Goal: Task Accomplishment & Management: Complete application form

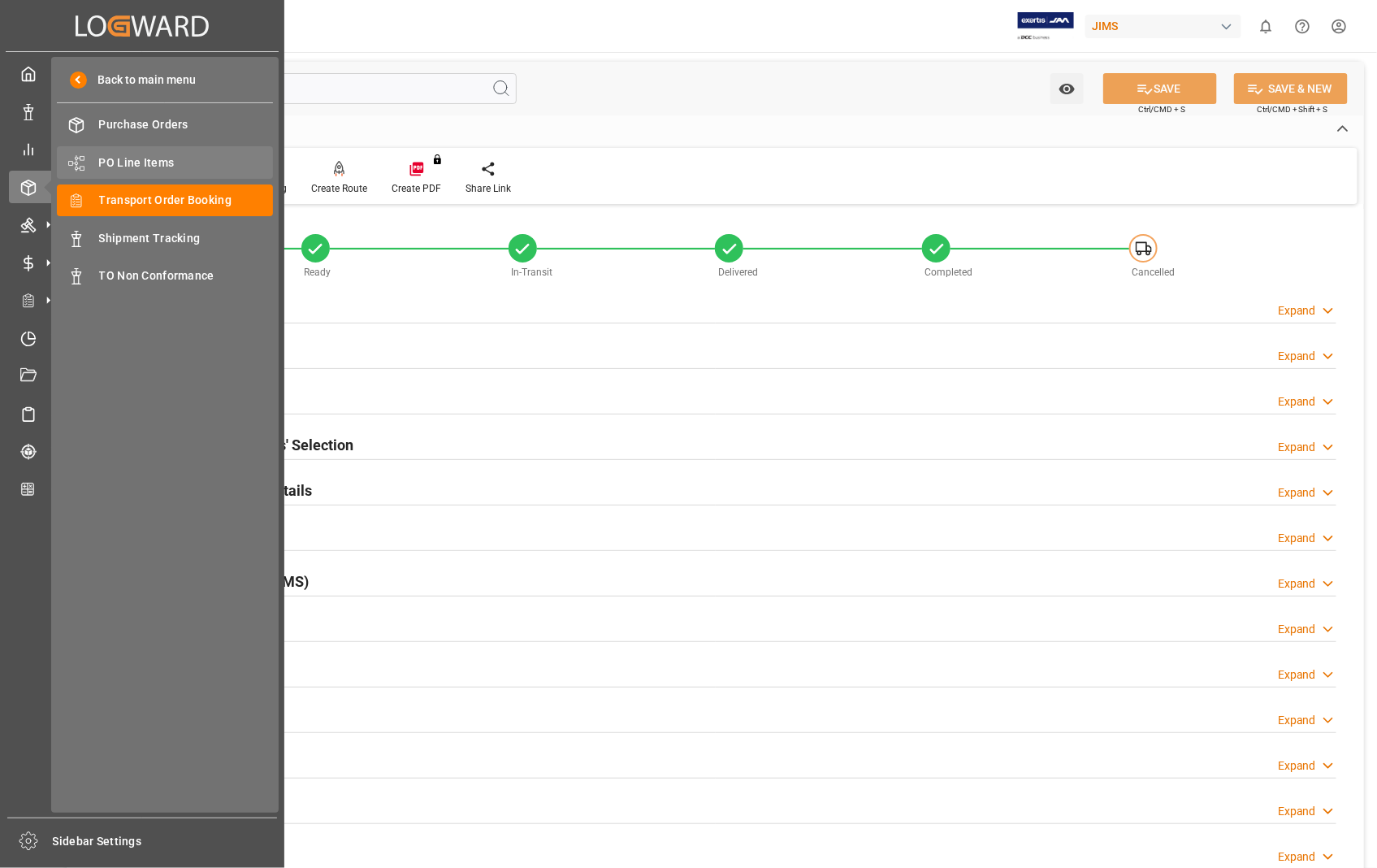
scroll to position [352, 0]
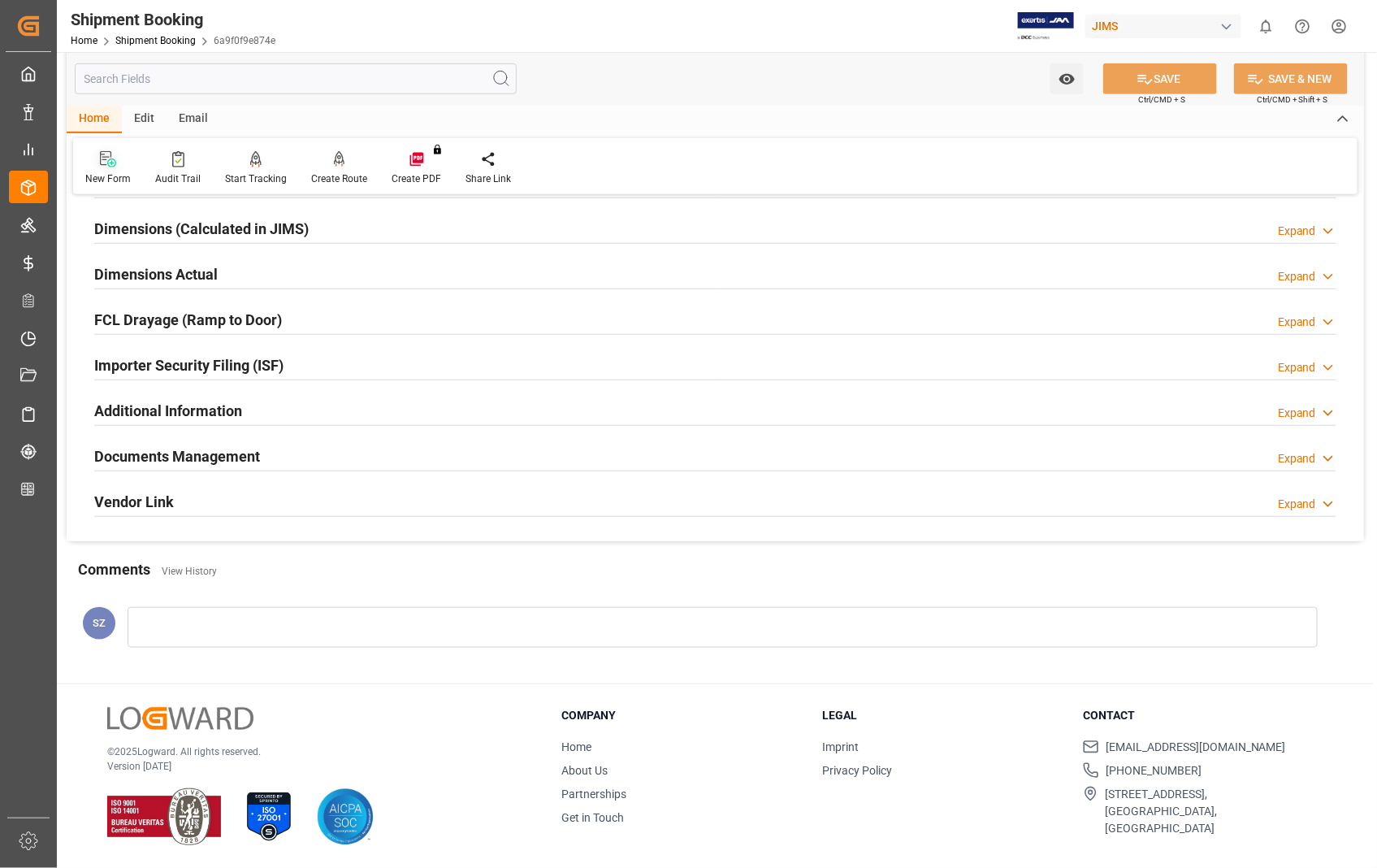
click at [114, 166] on icon at bounding box center [108, 159] width 17 height 17
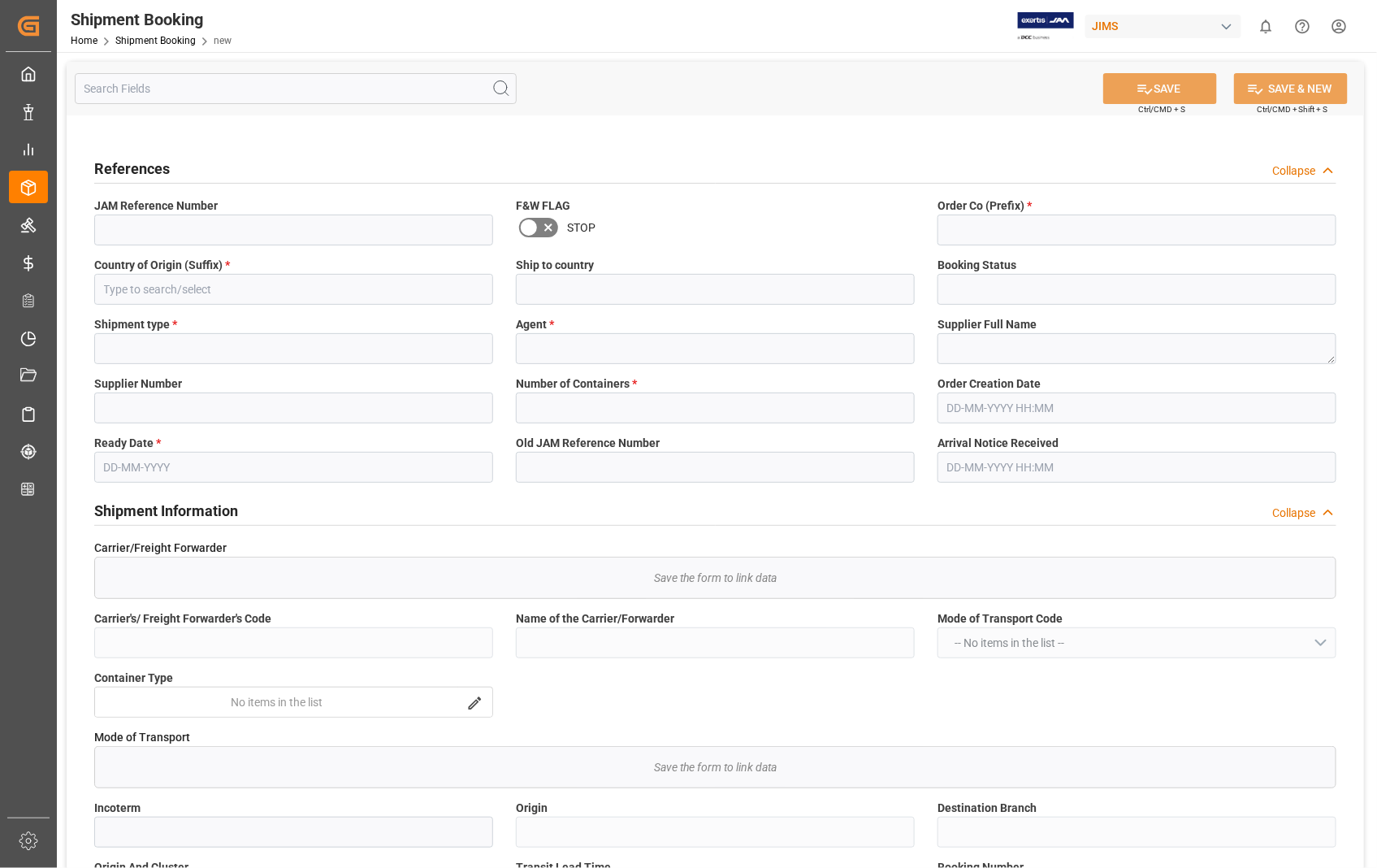
type input "Quote"
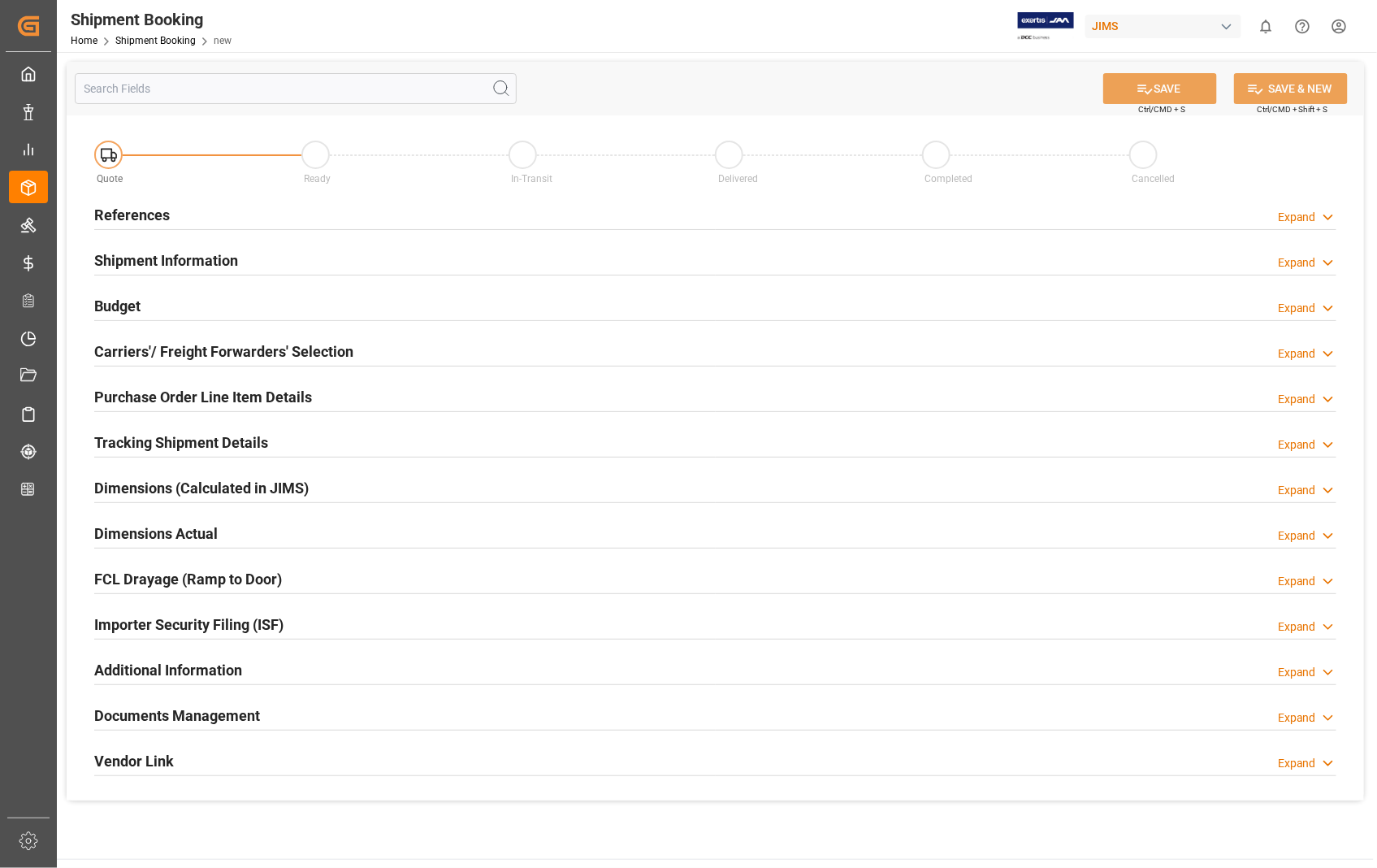
click at [141, 210] on h2 "References" at bounding box center [132, 215] width 76 height 22
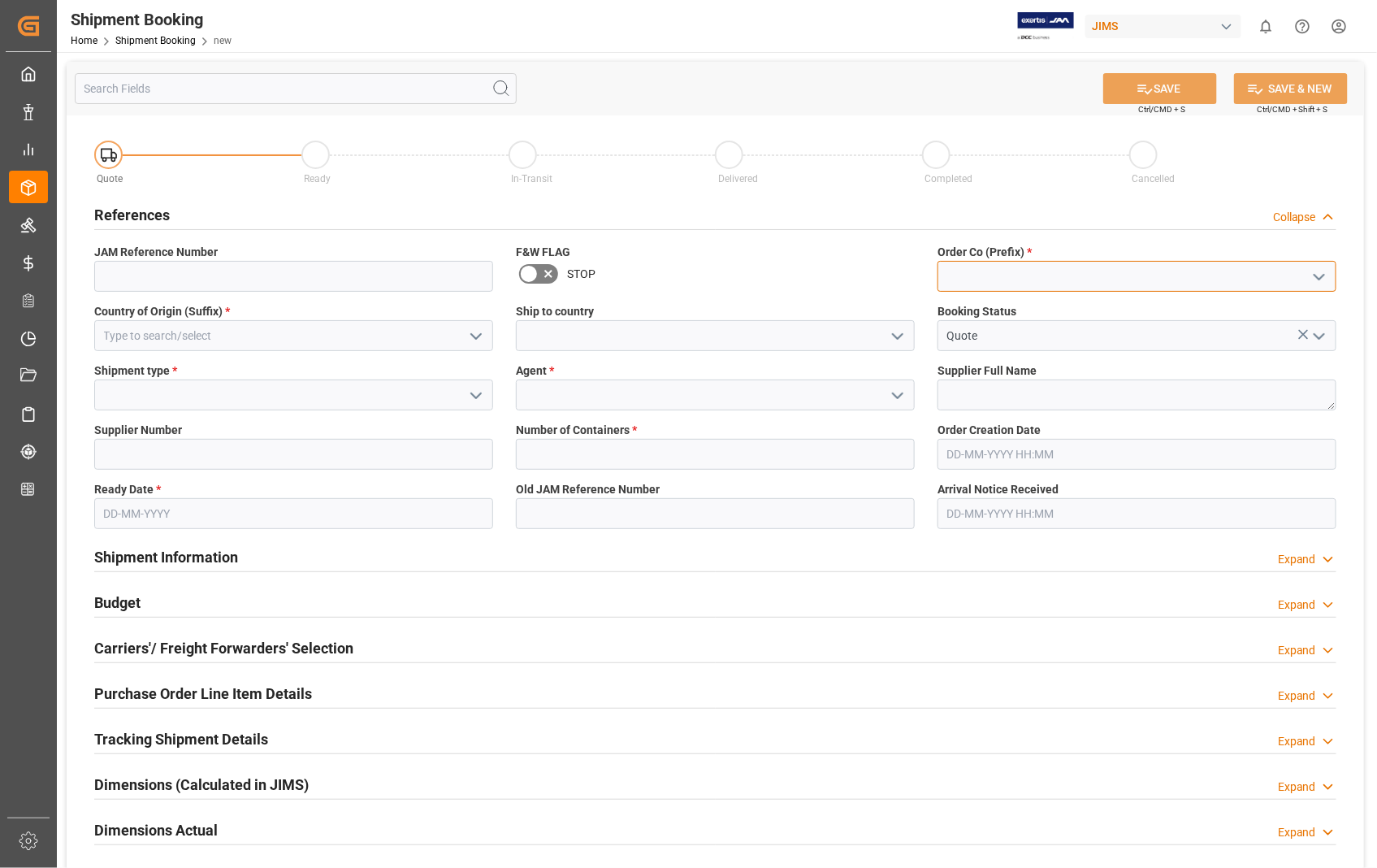
click at [968, 279] on input at bounding box center [1137, 276] width 399 height 31
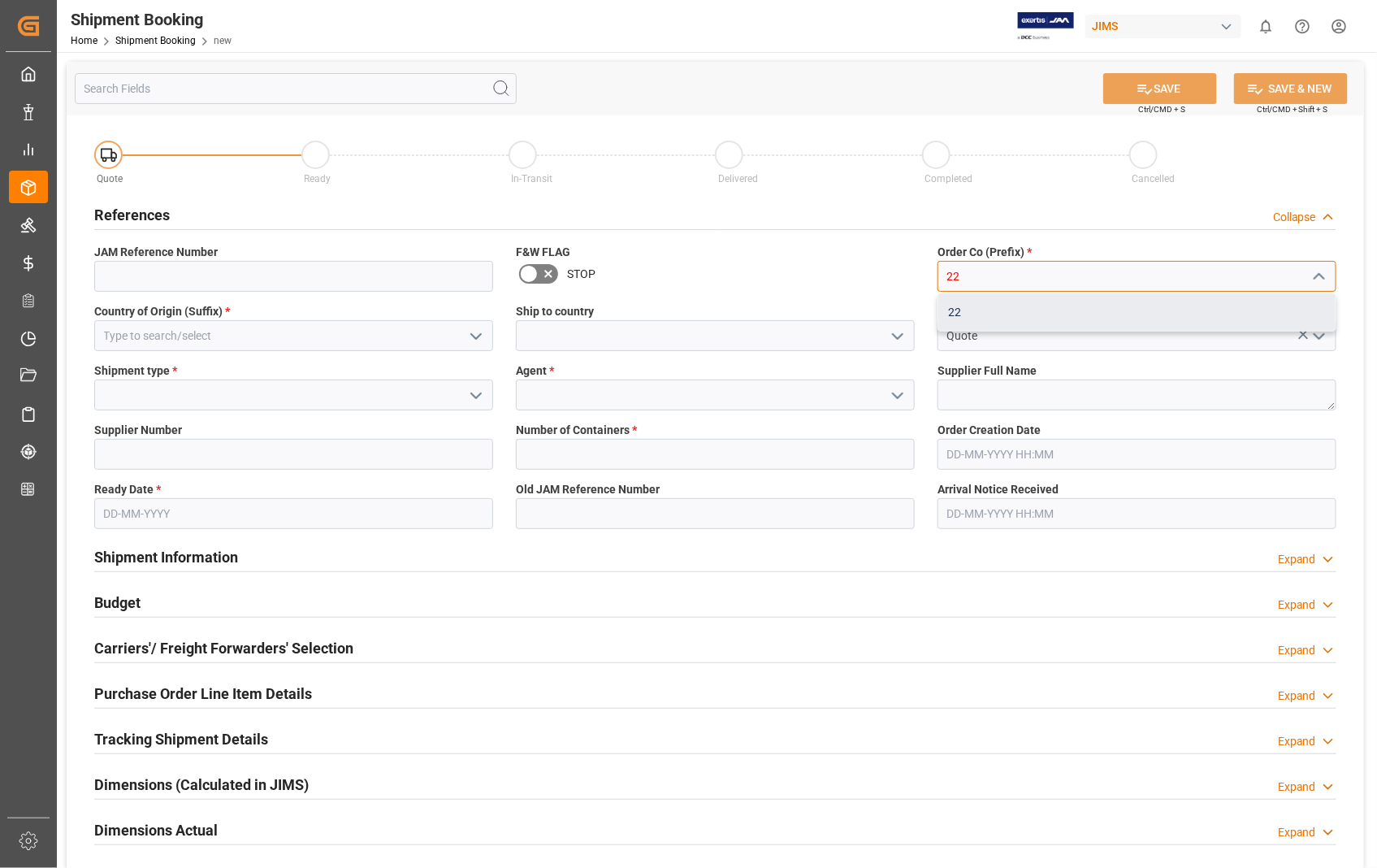
click at [961, 311] on div "22" at bounding box center [1137, 312] width 398 height 36
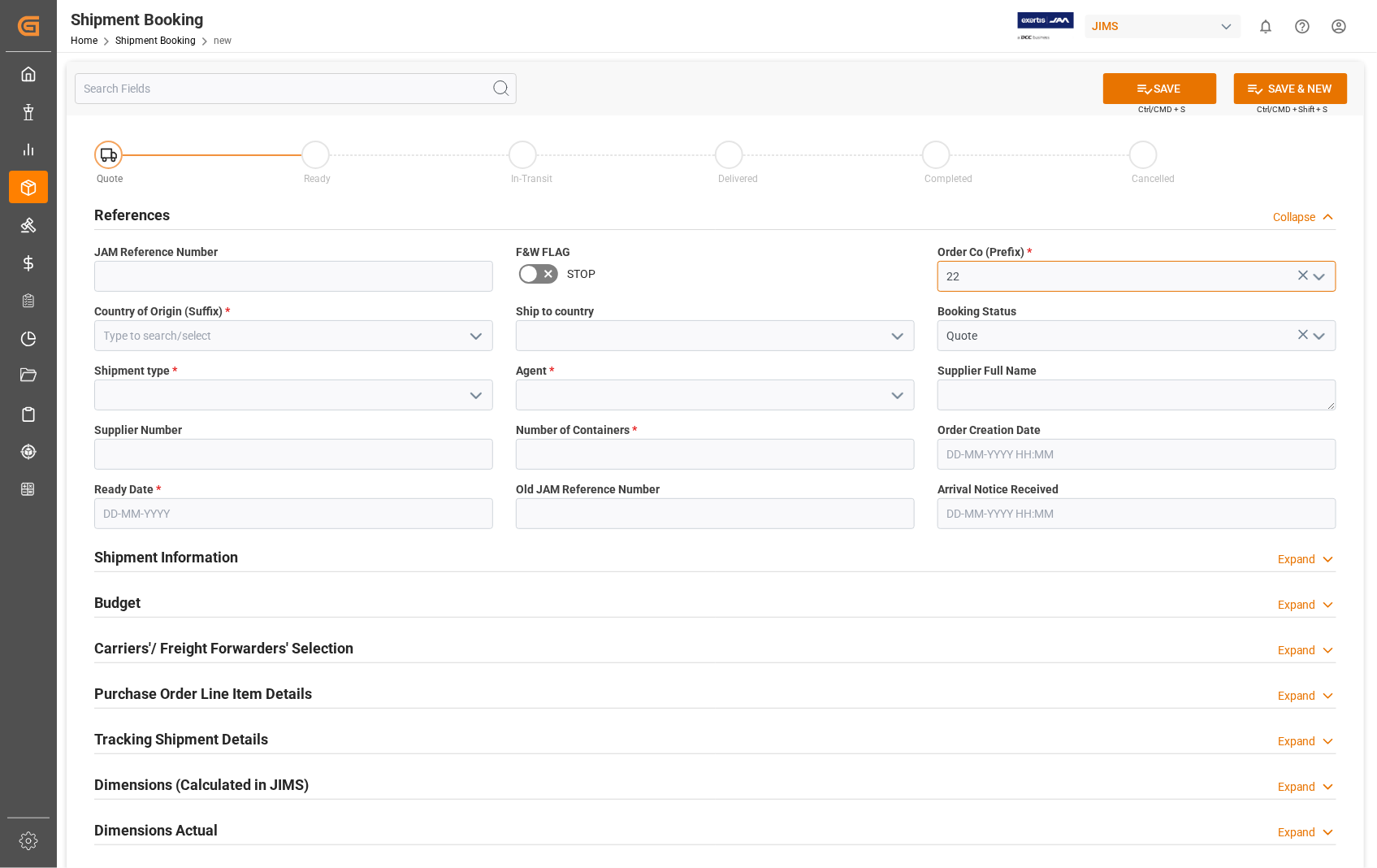
type input "22"
click at [282, 342] on input at bounding box center [293, 335] width 399 height 31
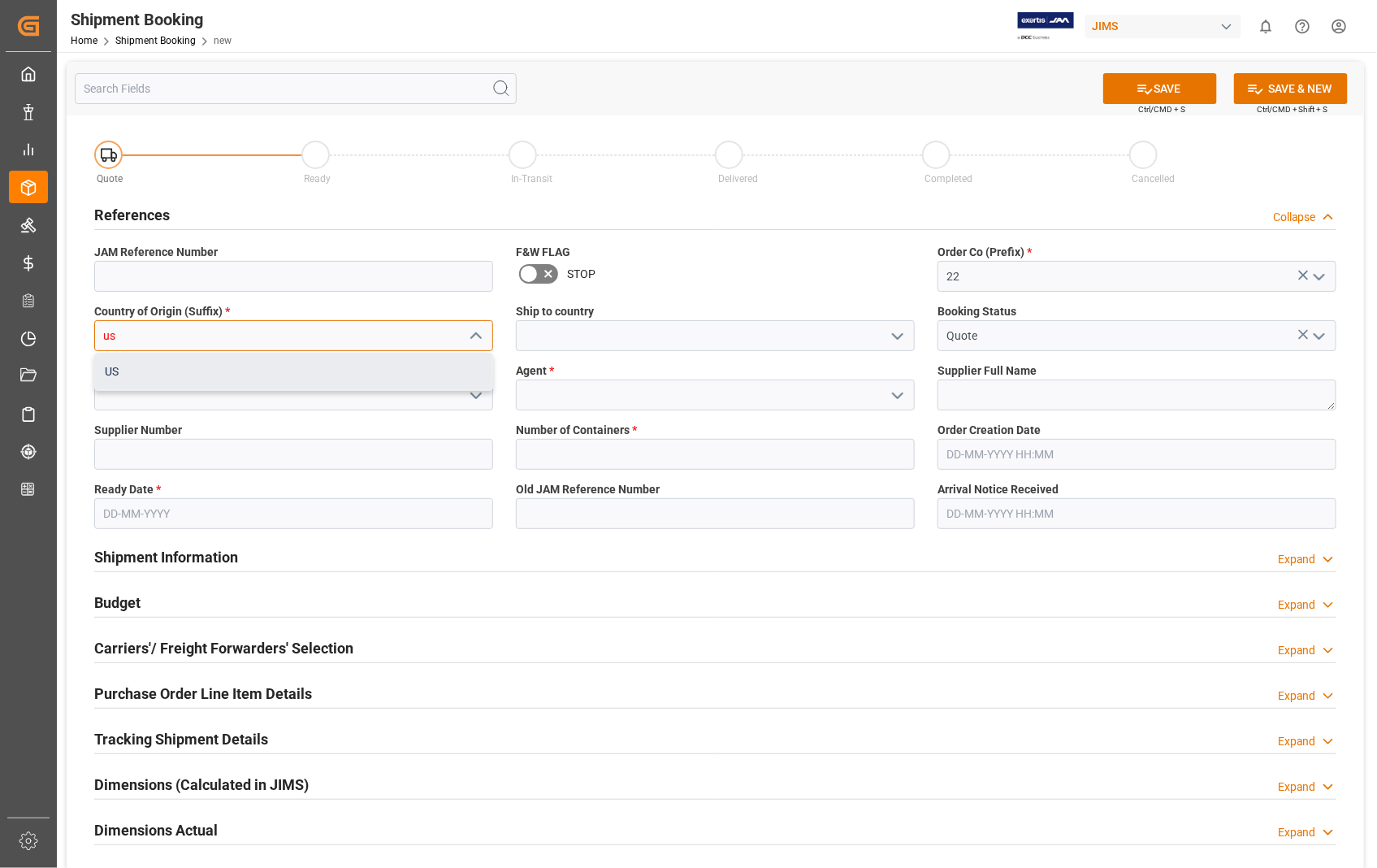
click at [213, 382] on div "US" at bounding box center [294, 371] width 398 height 36
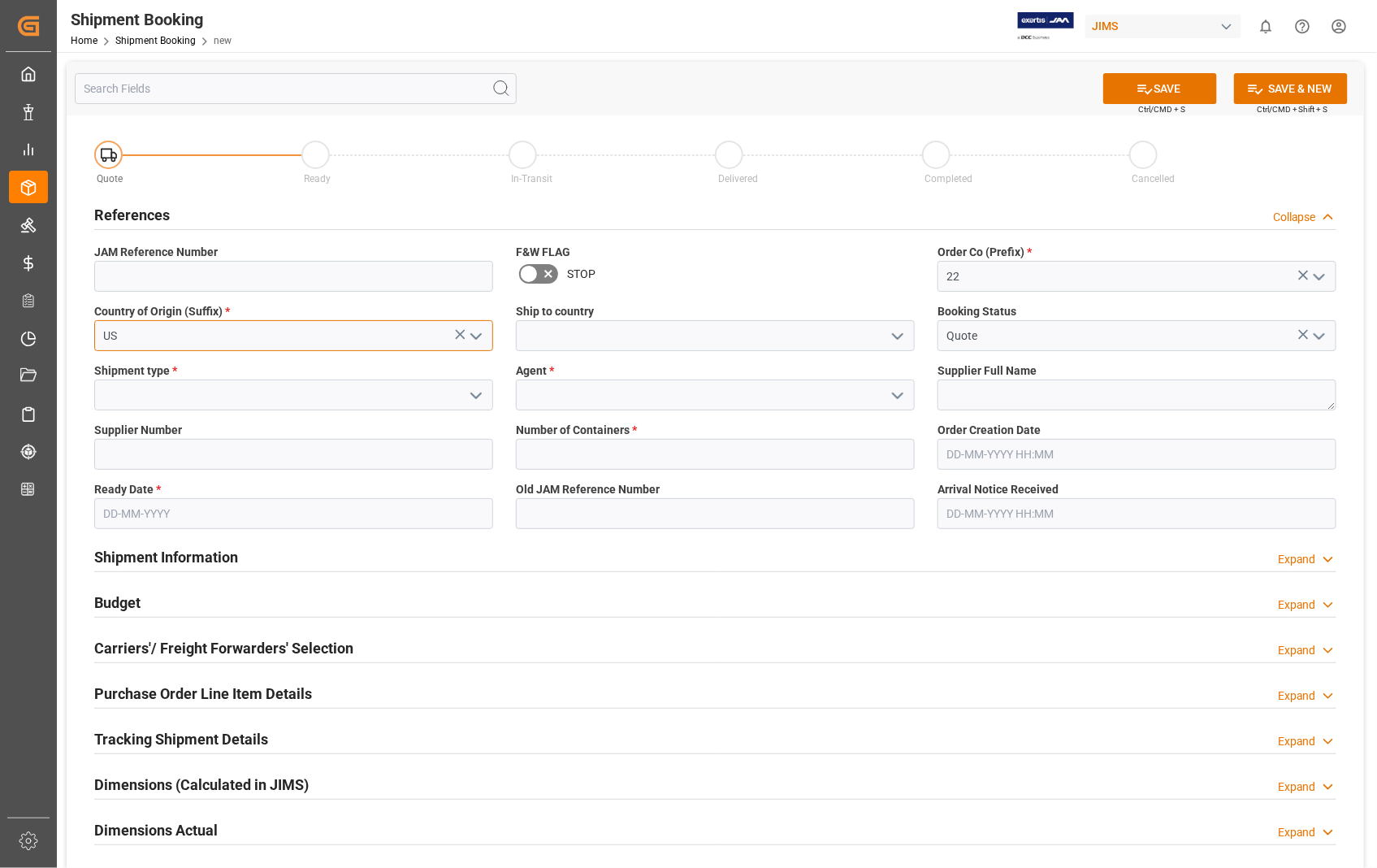
type input "US"
click at [622, 343] on input at bounding box center [715, 335] width 399 height 31
type input "l"
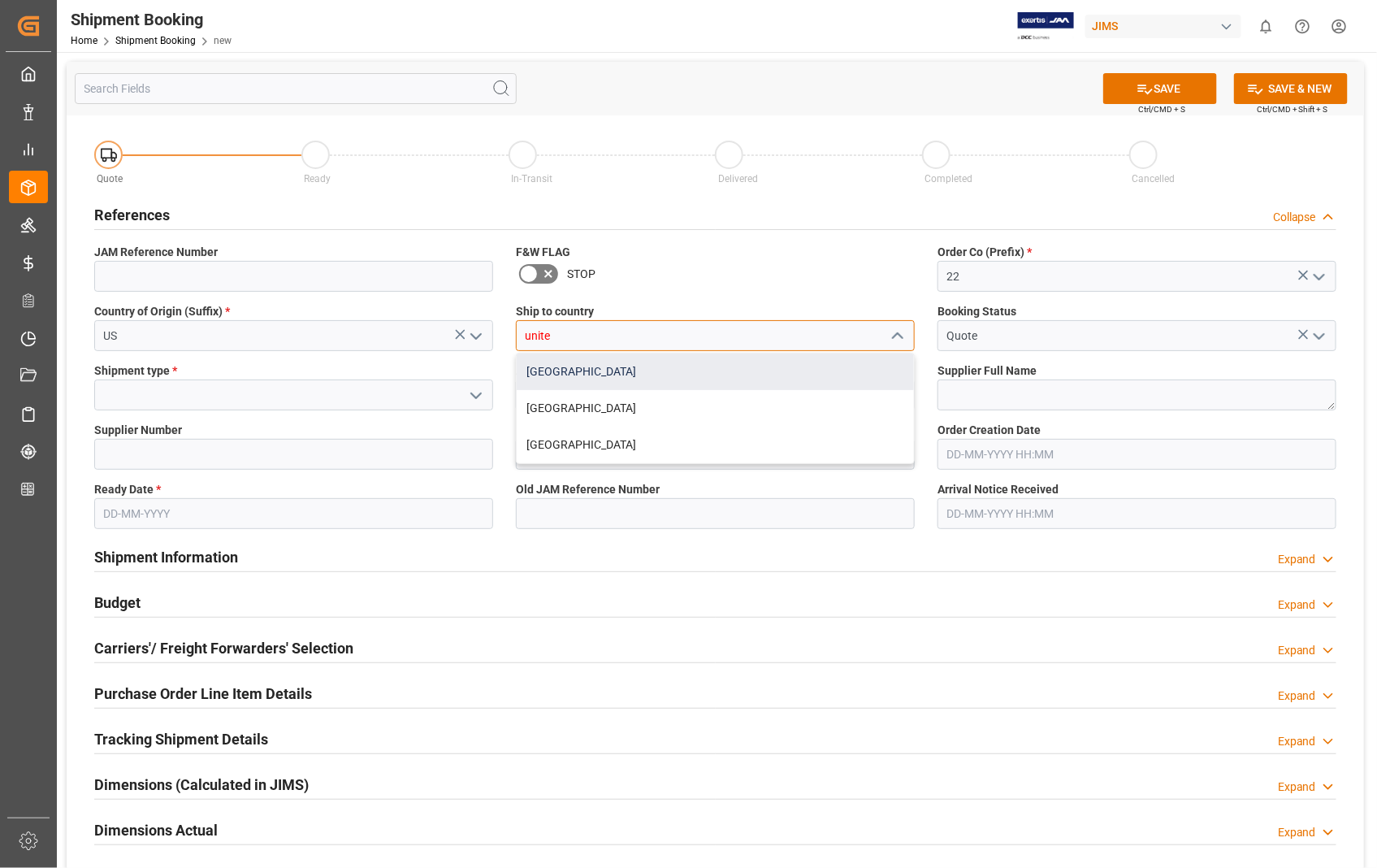
click at [614, 365] on div "[GEOGRAPHIC_DATA]" at bounding box center [716, 371] width 398 height 36
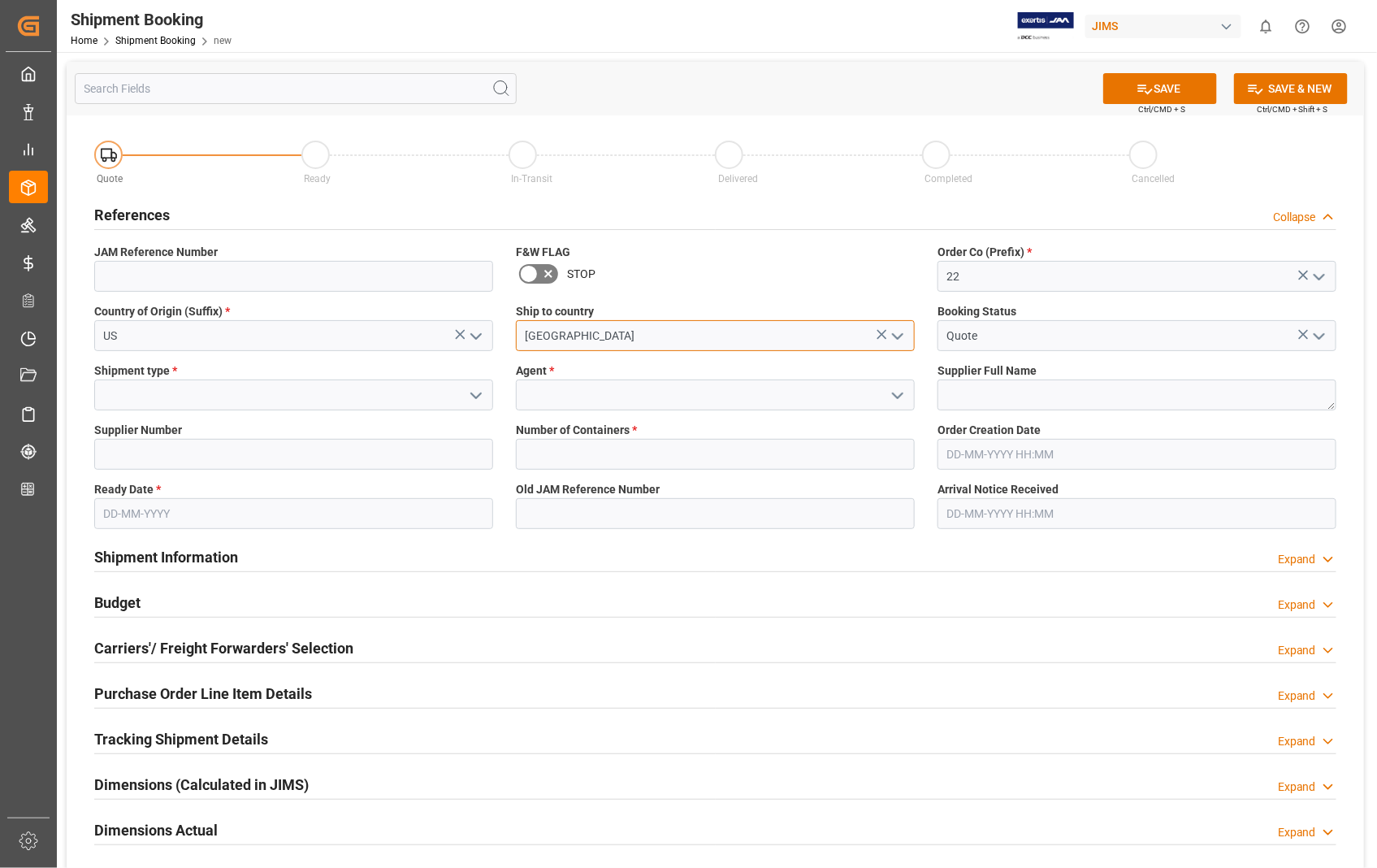
type input "[GEOGRAPHIC_DATA]"
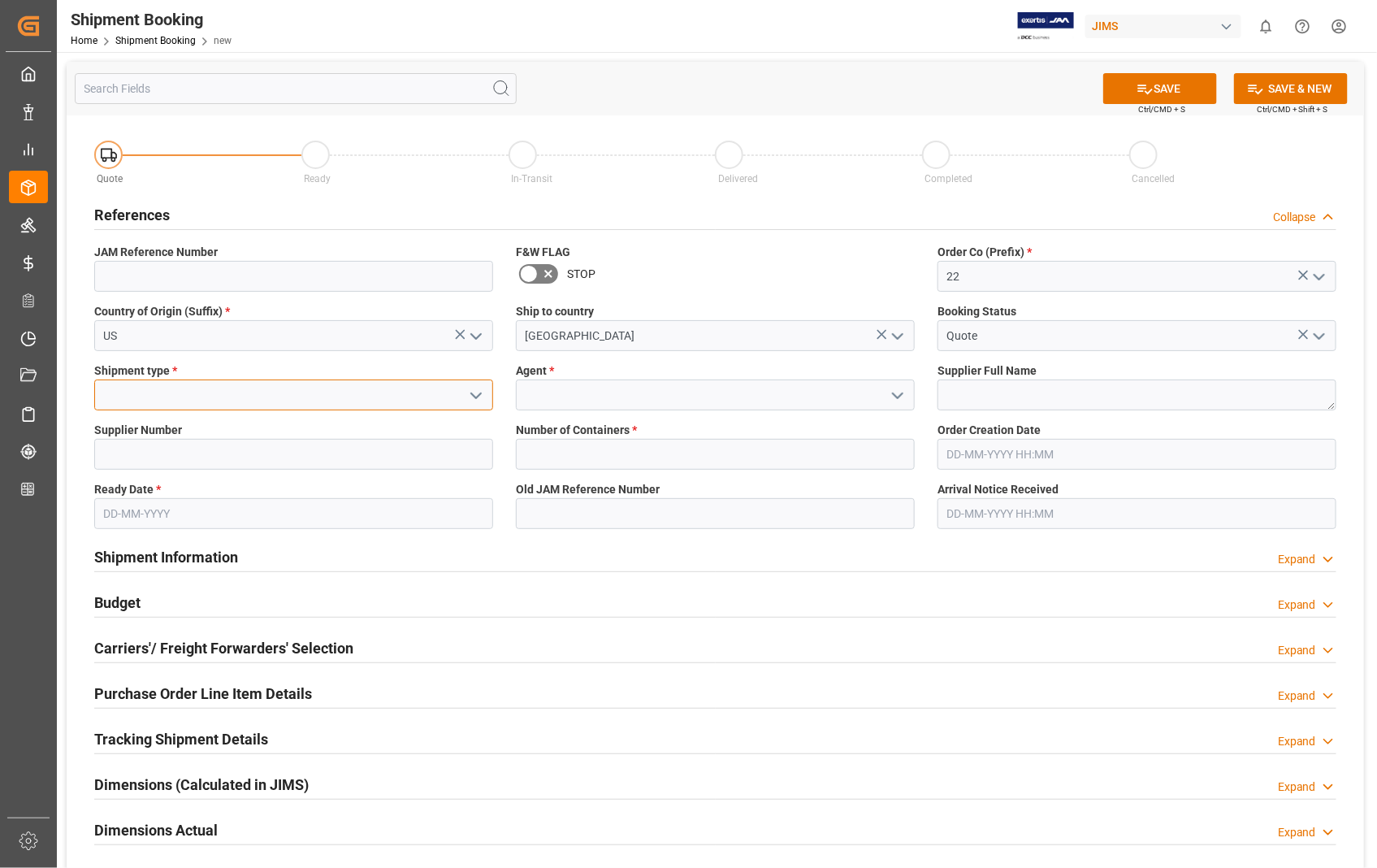
click at [305, 403] on input at bounding box center [293, 395] width 399 height 31
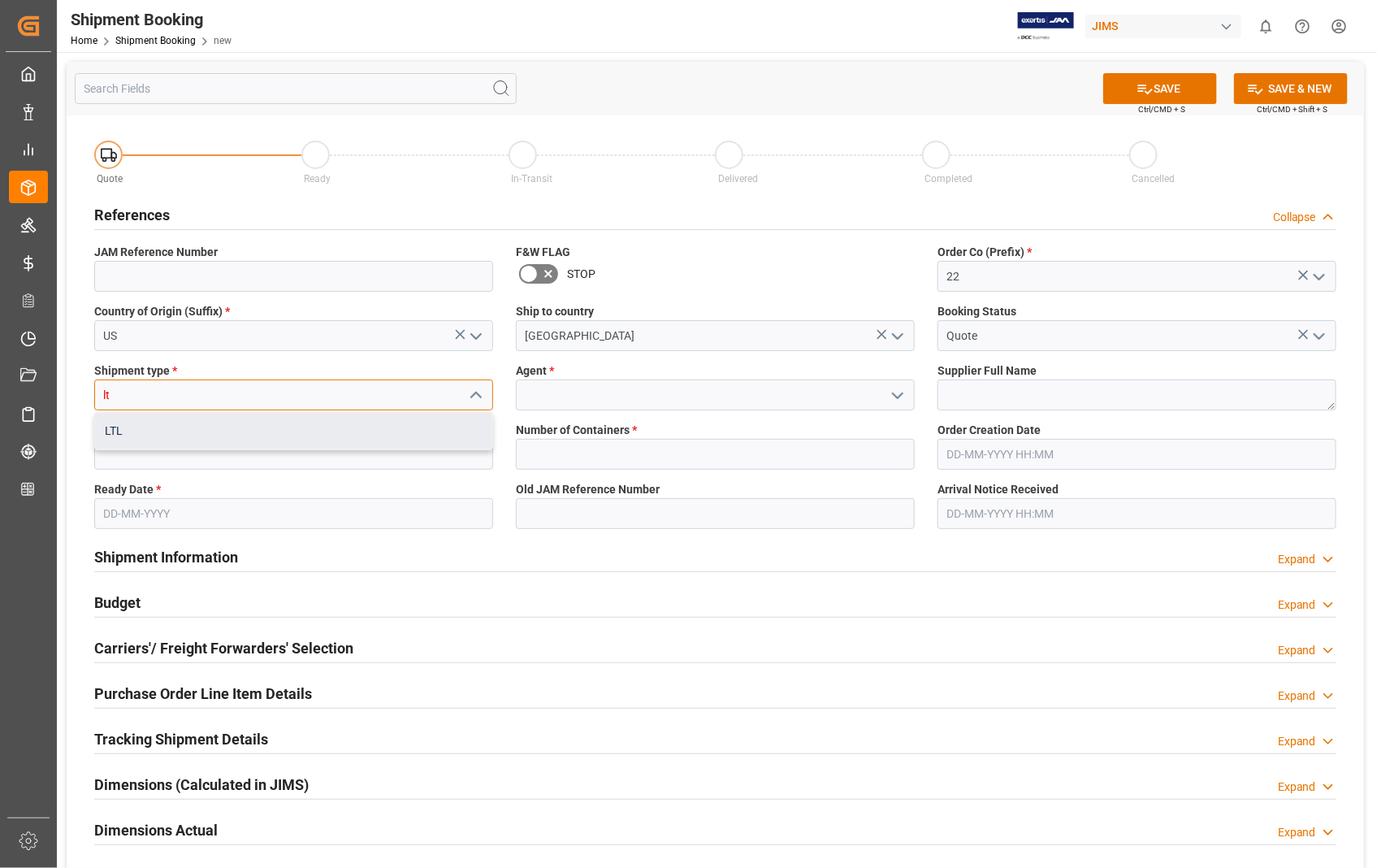
click at [138, 440] on div "LTL" at bounding box center [294, 430] width 398 height 36
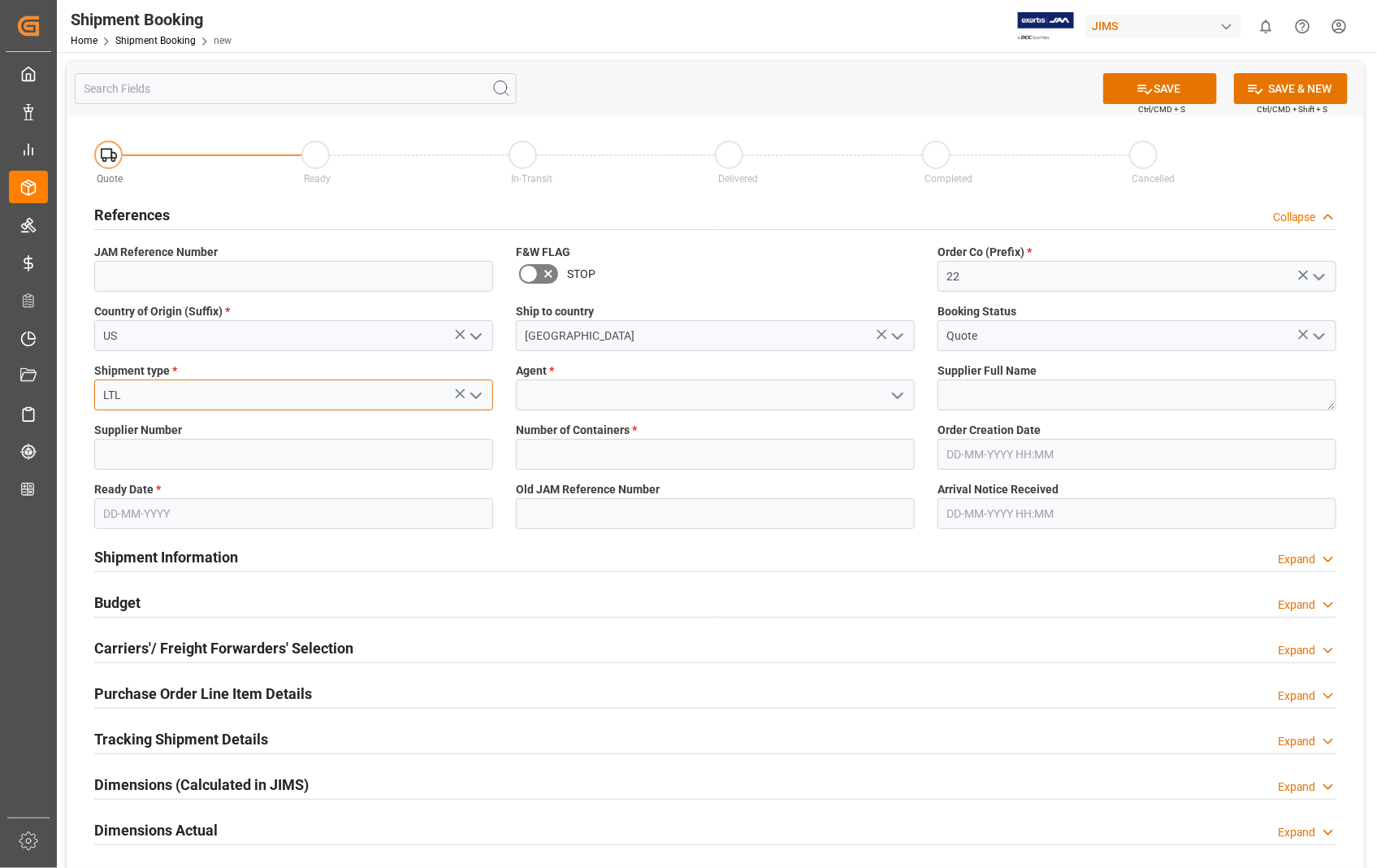
type input "LTL"
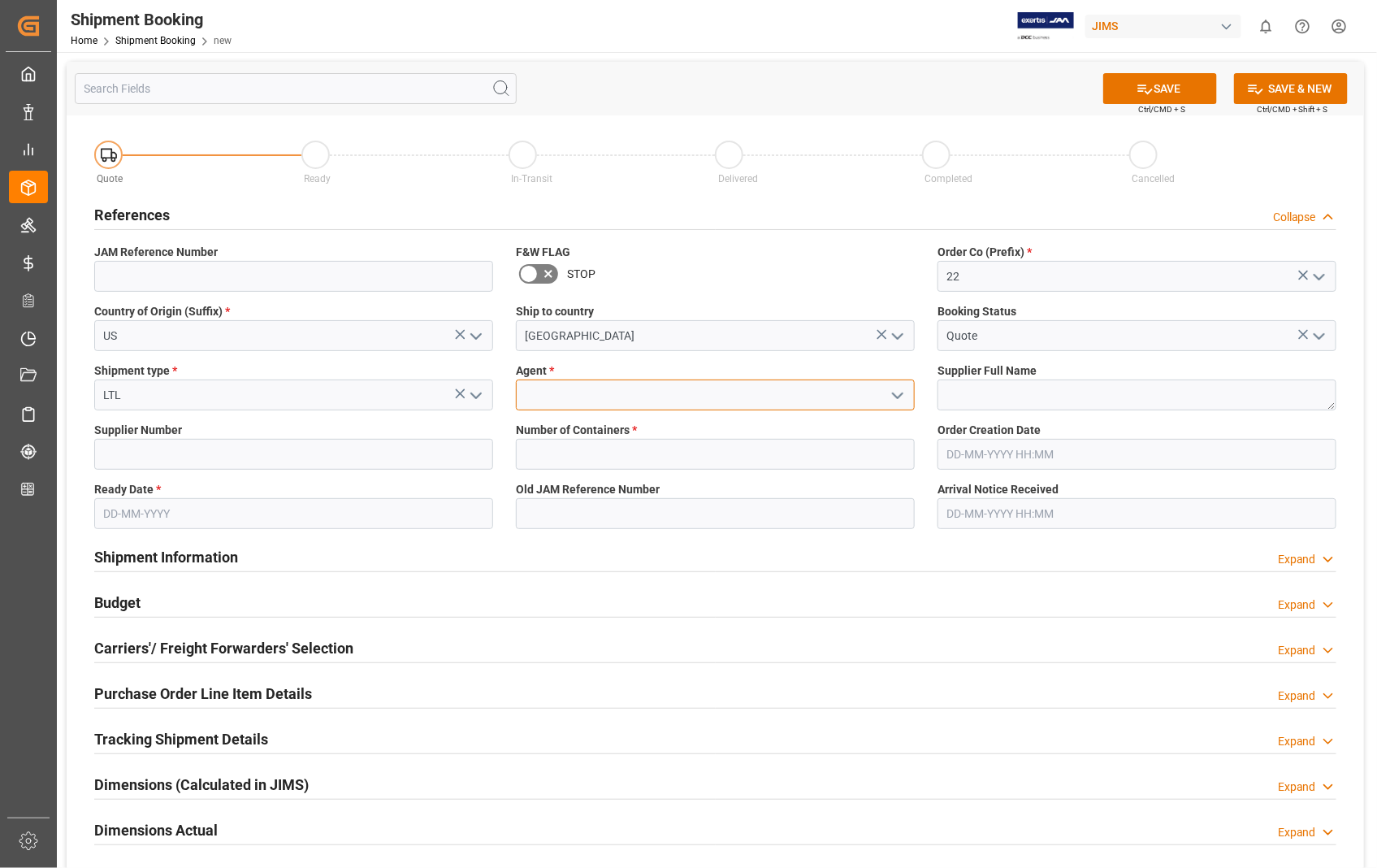
click at [683, 397] on input at bounding box center [715, 395] width 399 height 31
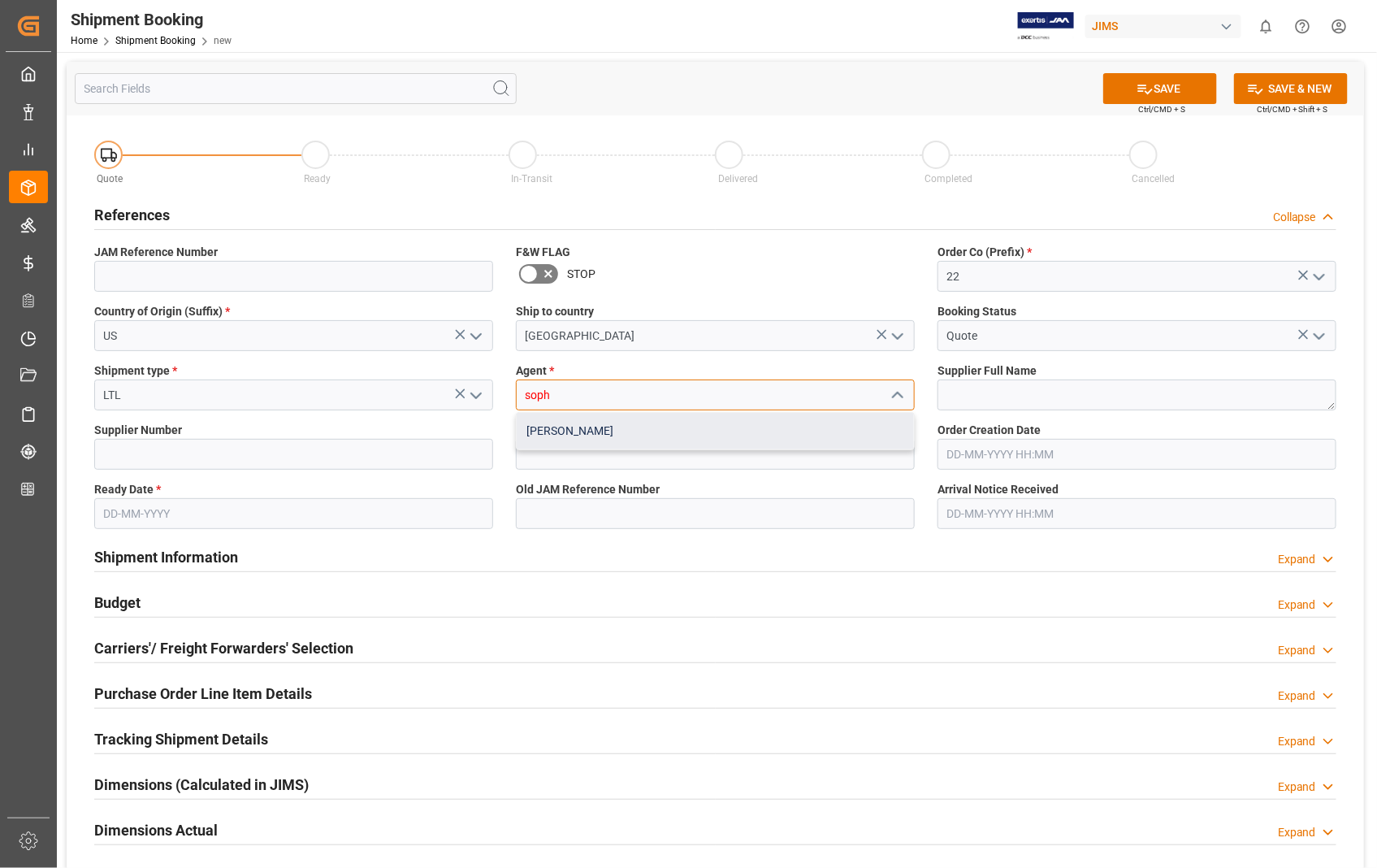
click at [620, 435] on div "[PERSON_NAME]" at bounding box center [716, 430] width 398 height 36
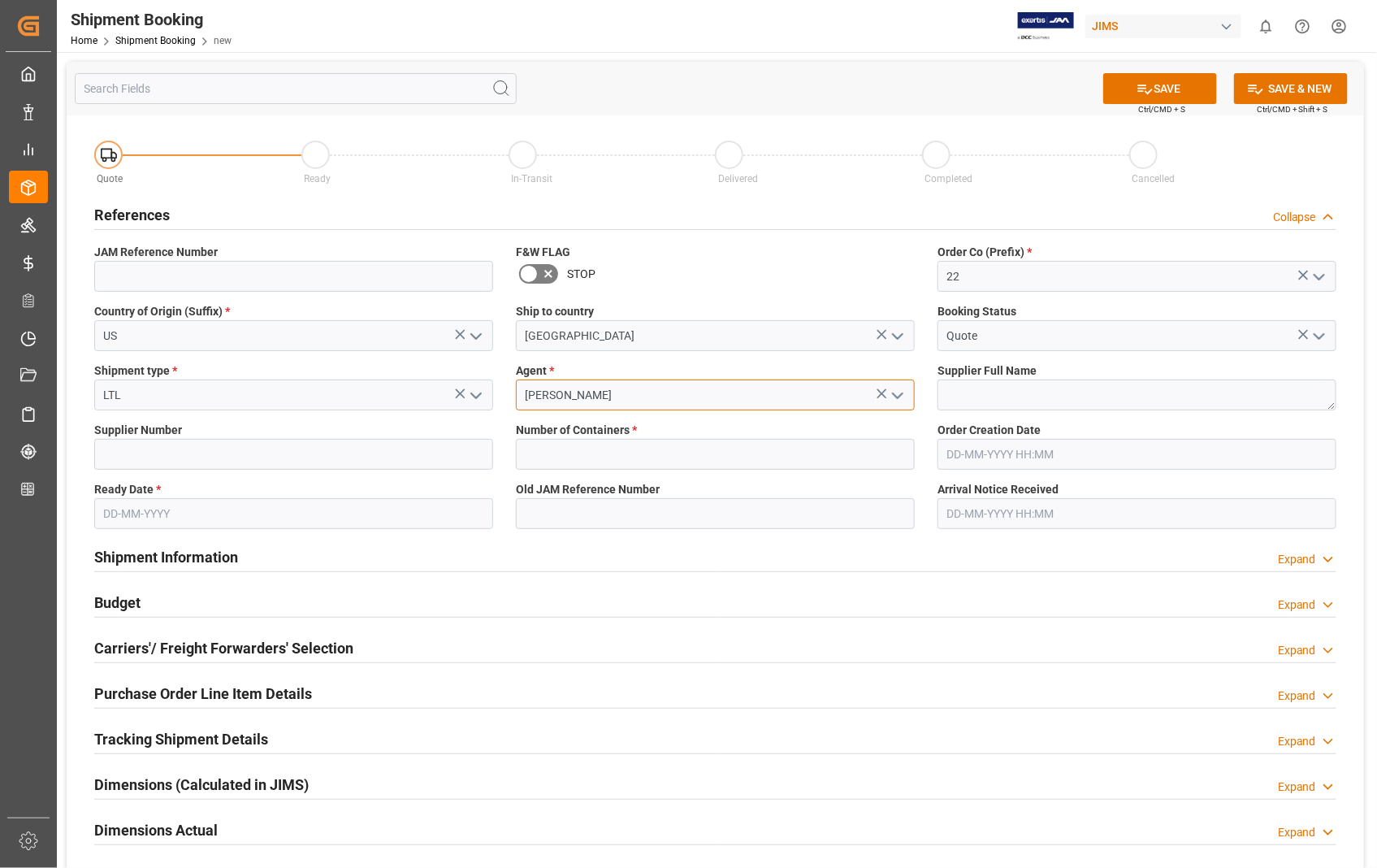
type input "[PERSON_NAME]"
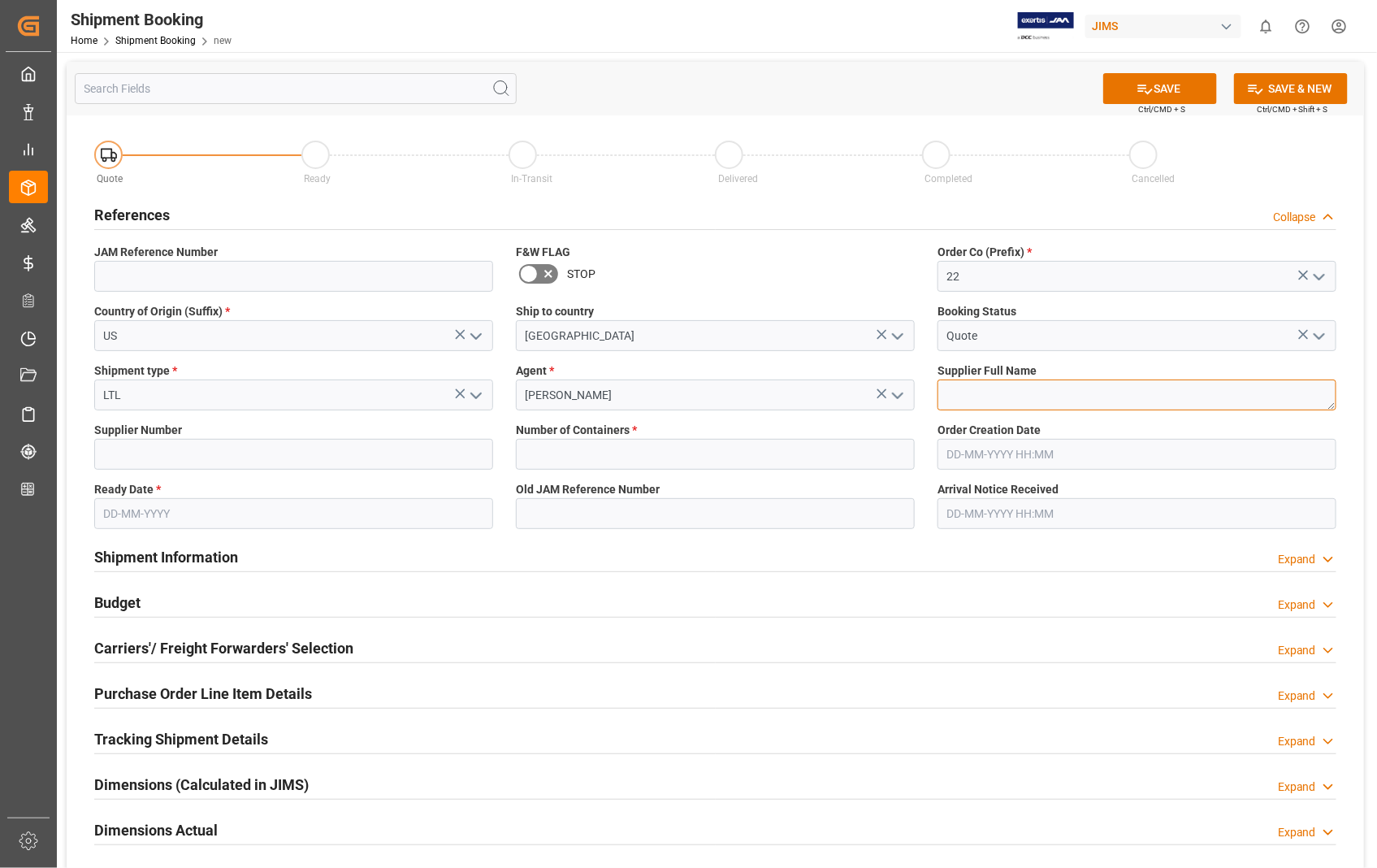
click at [945, 391] on textarea at bounding box center [1137, 395] width 399 height 31
paste textarea "[PERSON_NAME] GUITARS USA INC"
type textarea "[PERSON_NAME] GUITARS USA INC"
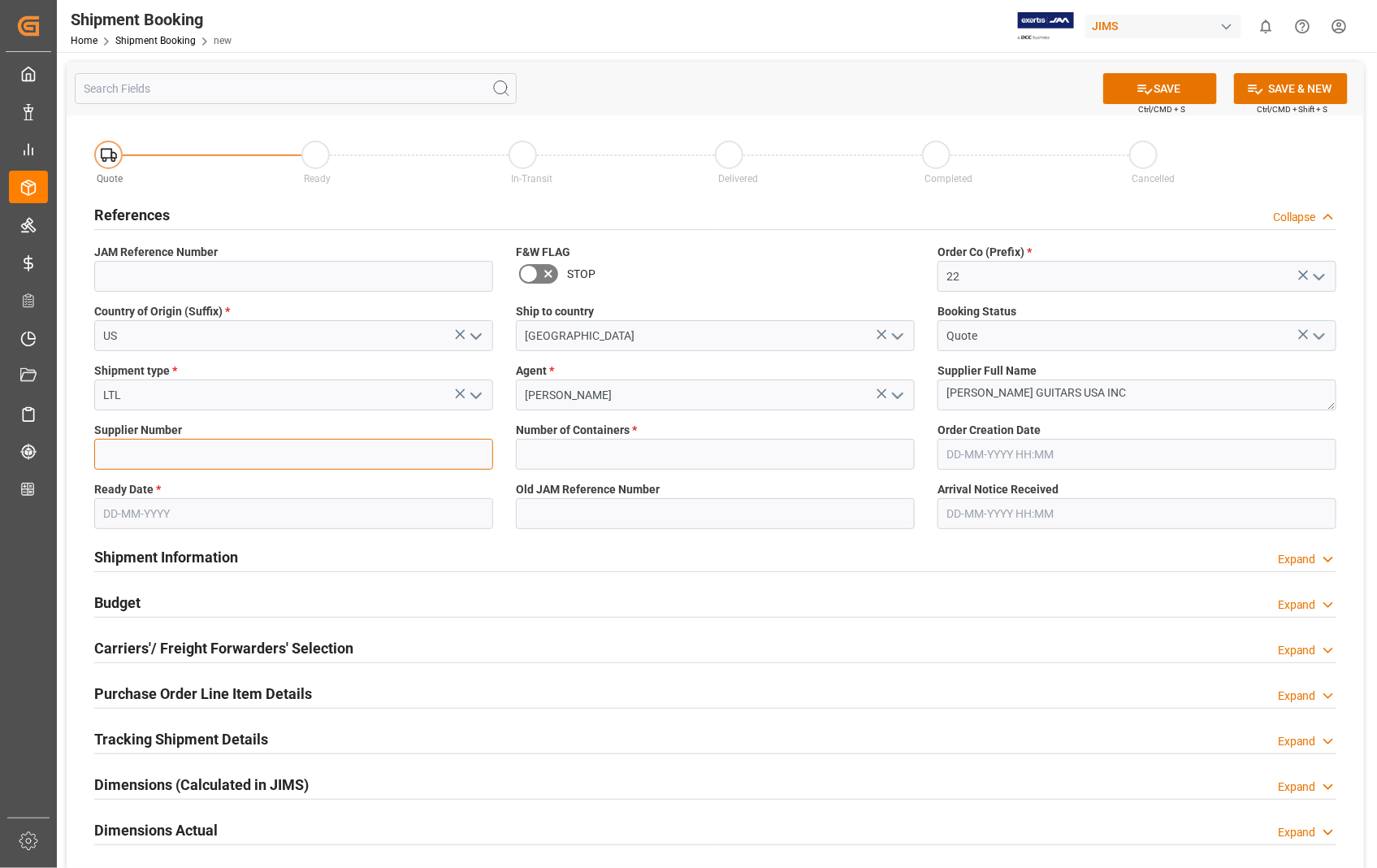
click at [254, 460] on input at bounding box center [293, 454] width 399 height 31
paste input "550450"
type input "550450"
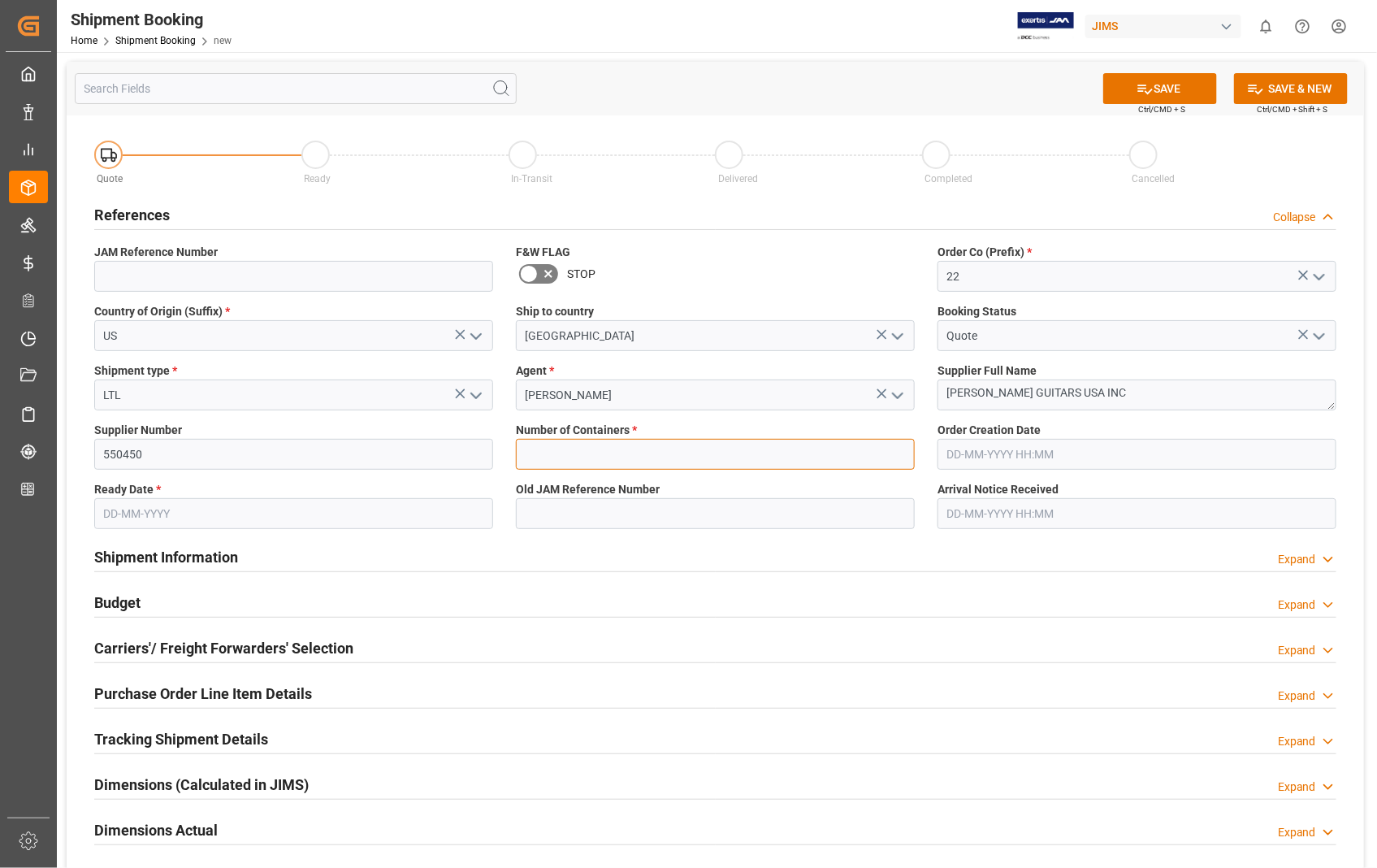
click at [549, 459] on input "text" at bounding box center [715, 454] width 399 height 31
type input "0"
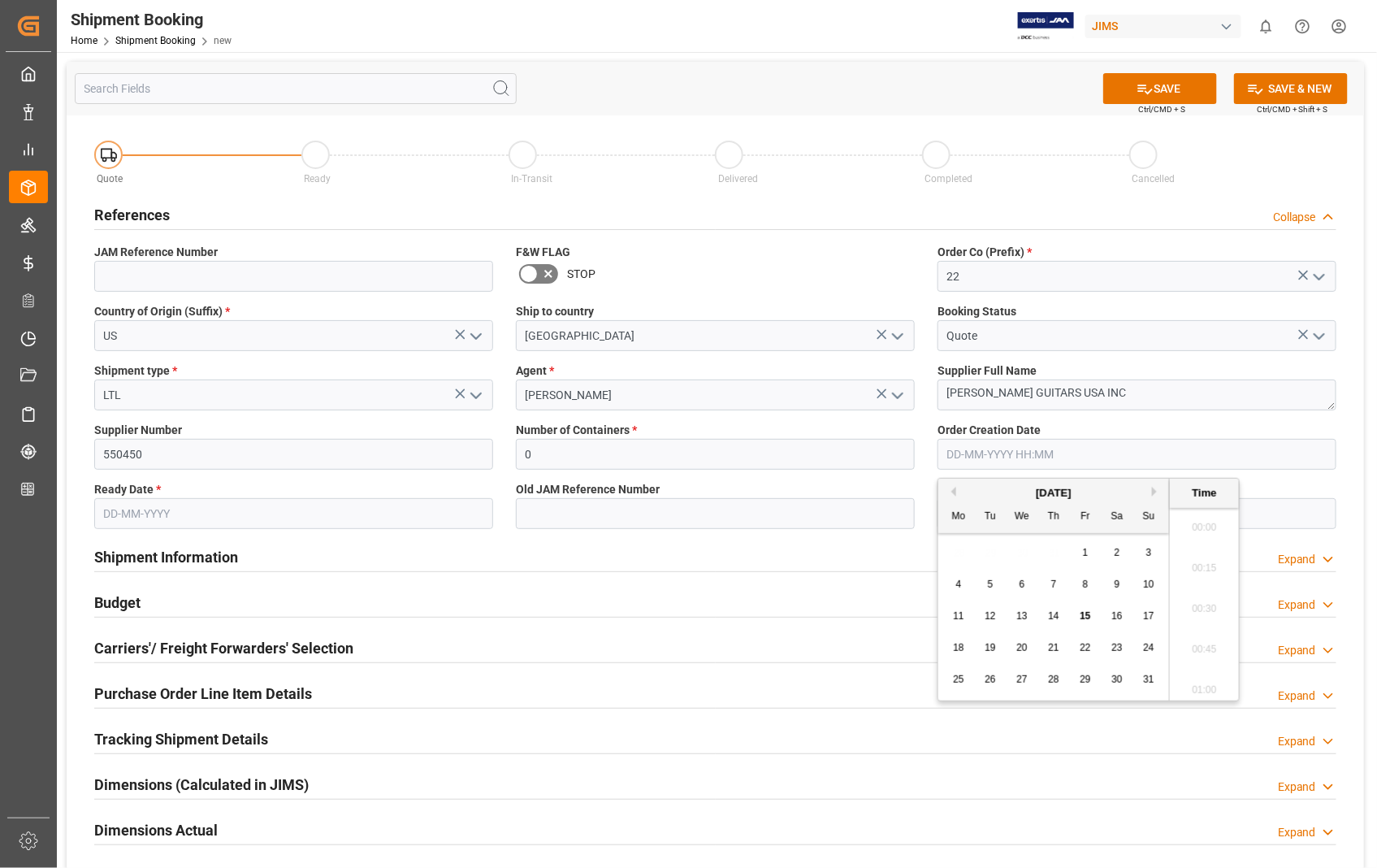
click at [1051, 466] on input "text" at bounding box center [1137, 454] width 399 height 31
type input "[DATE] 00:00"
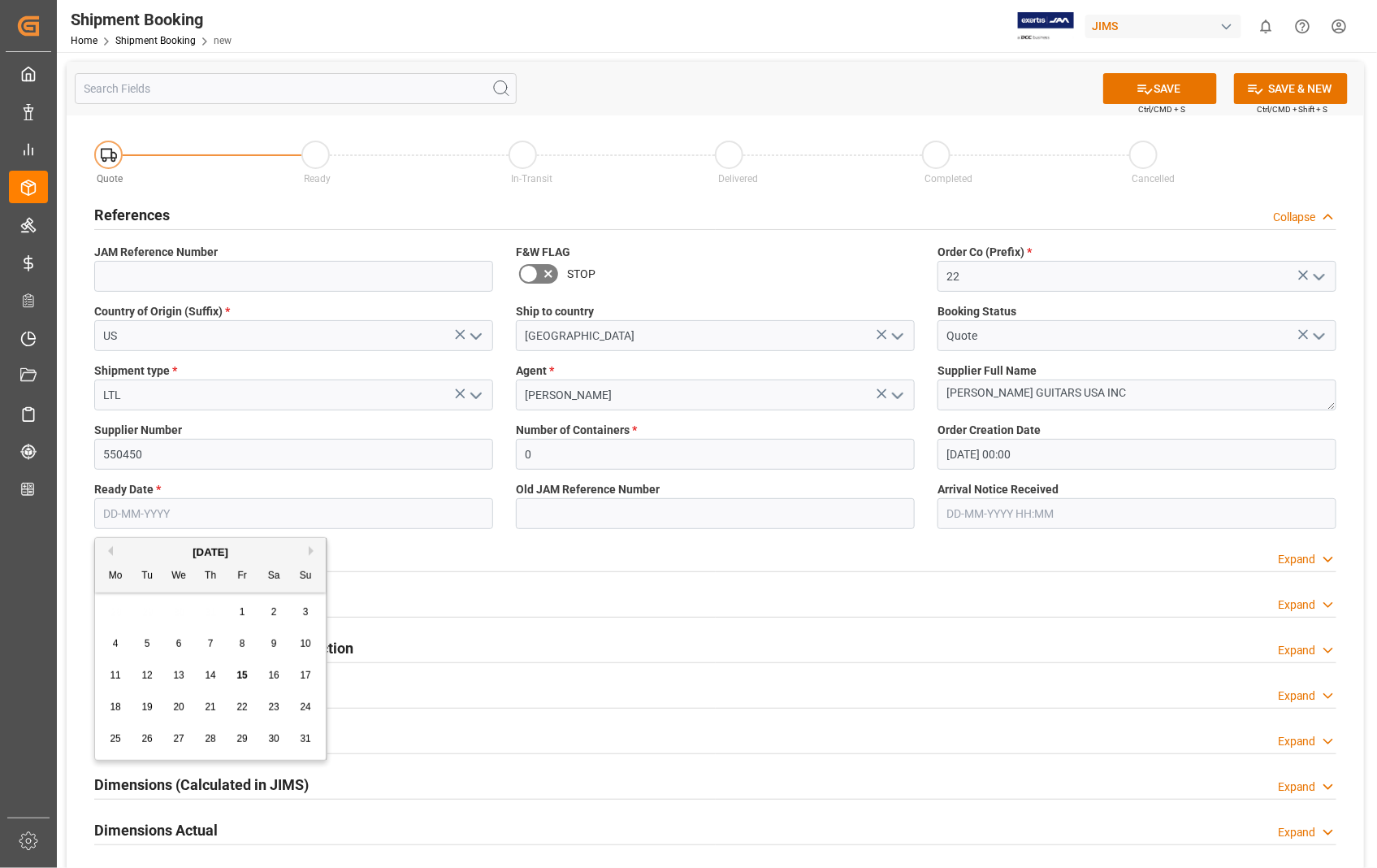
click at [141, 521] on input "text" at bounding box center [293, 513] width 399 height 31
click at [116, 706] on span "18" at bounding box center [114, 707] width 11 height 12
type input "[DATE]"
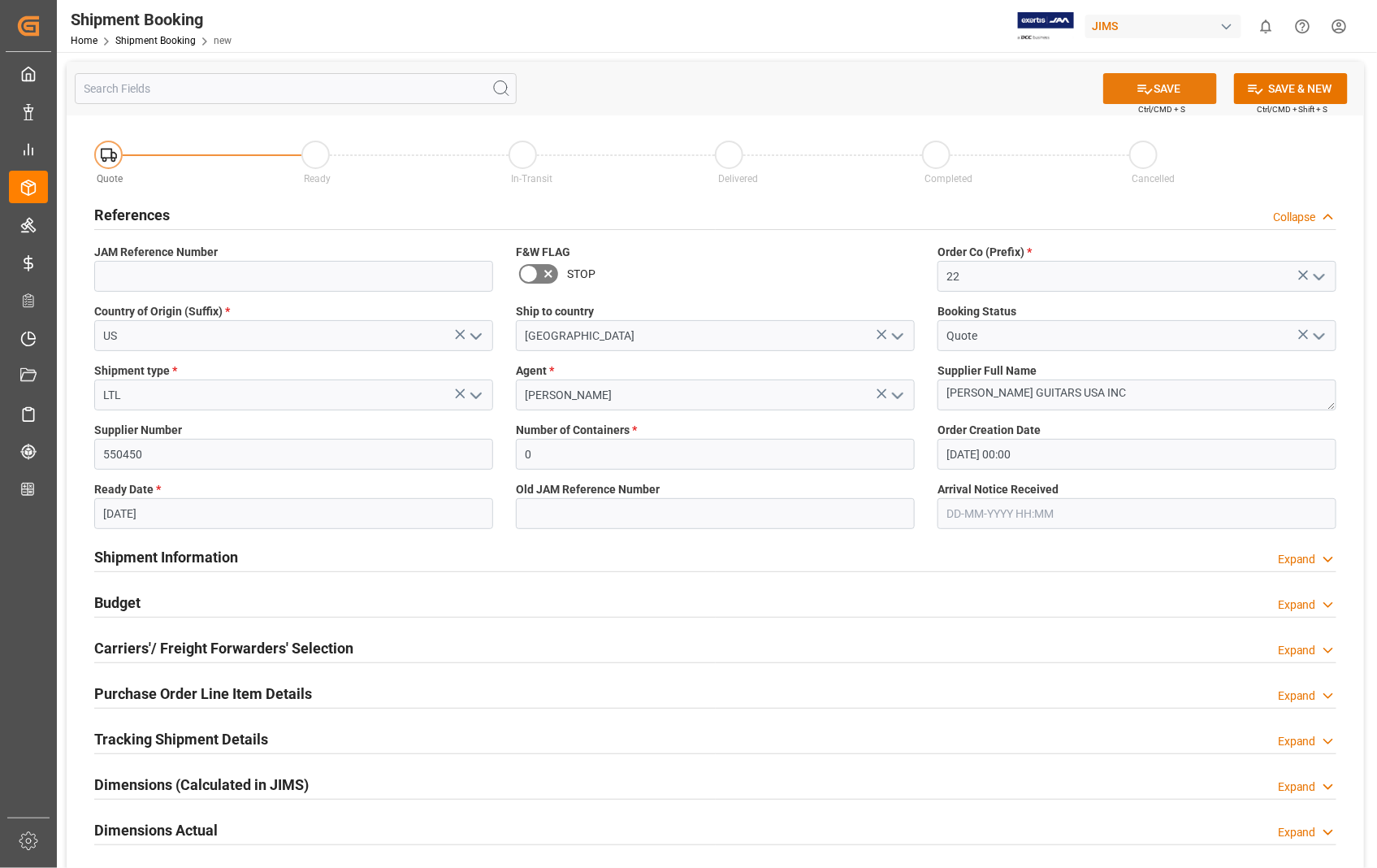
click at [1173, 88] on button "SAVE" at bounding box center [1160, 88] width 114 height 31
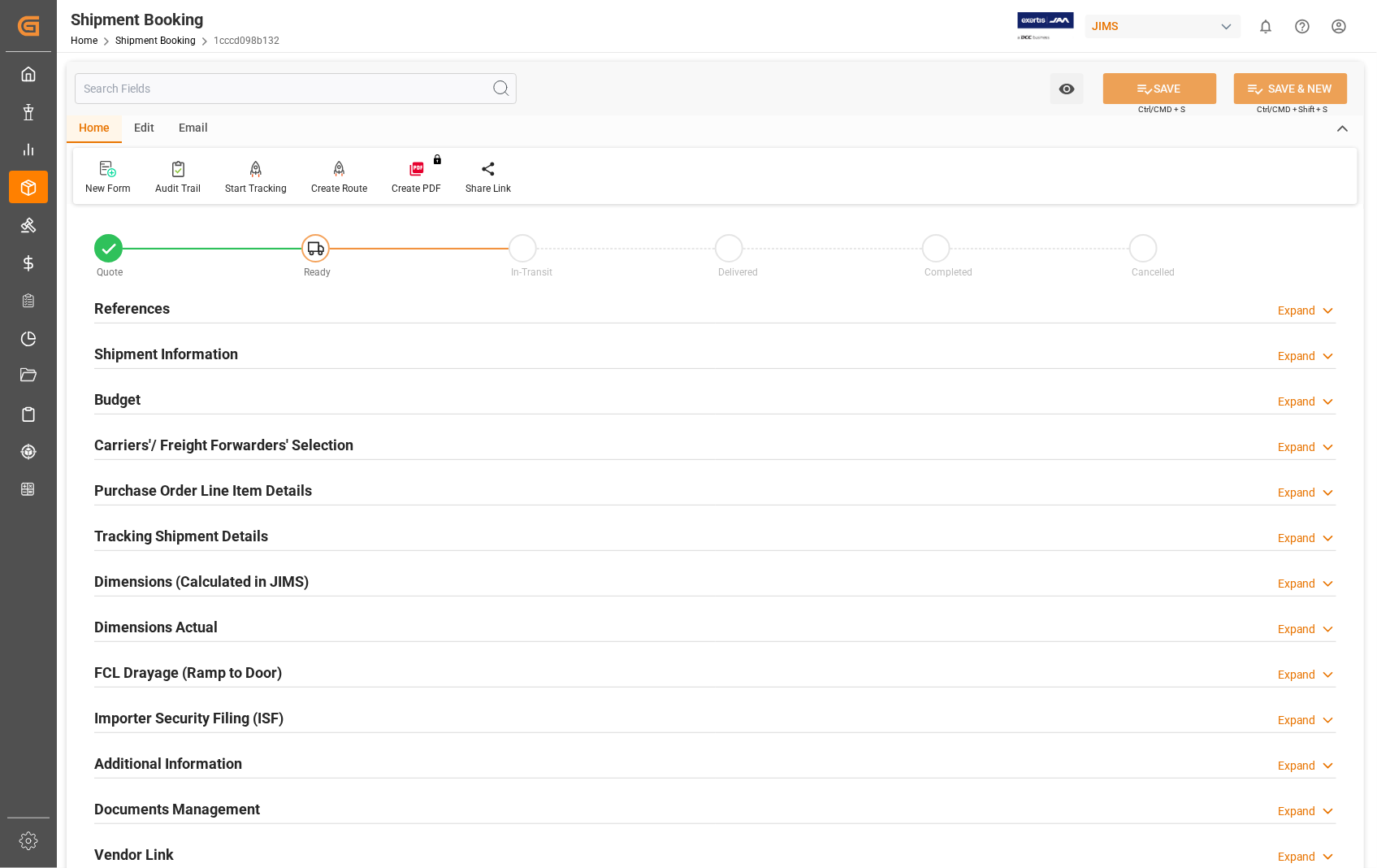
click at [140, 442] on h2 "Carriers'/ Freight Forwarders' Selection" at bounding box center [223, 445] width 259 height 22
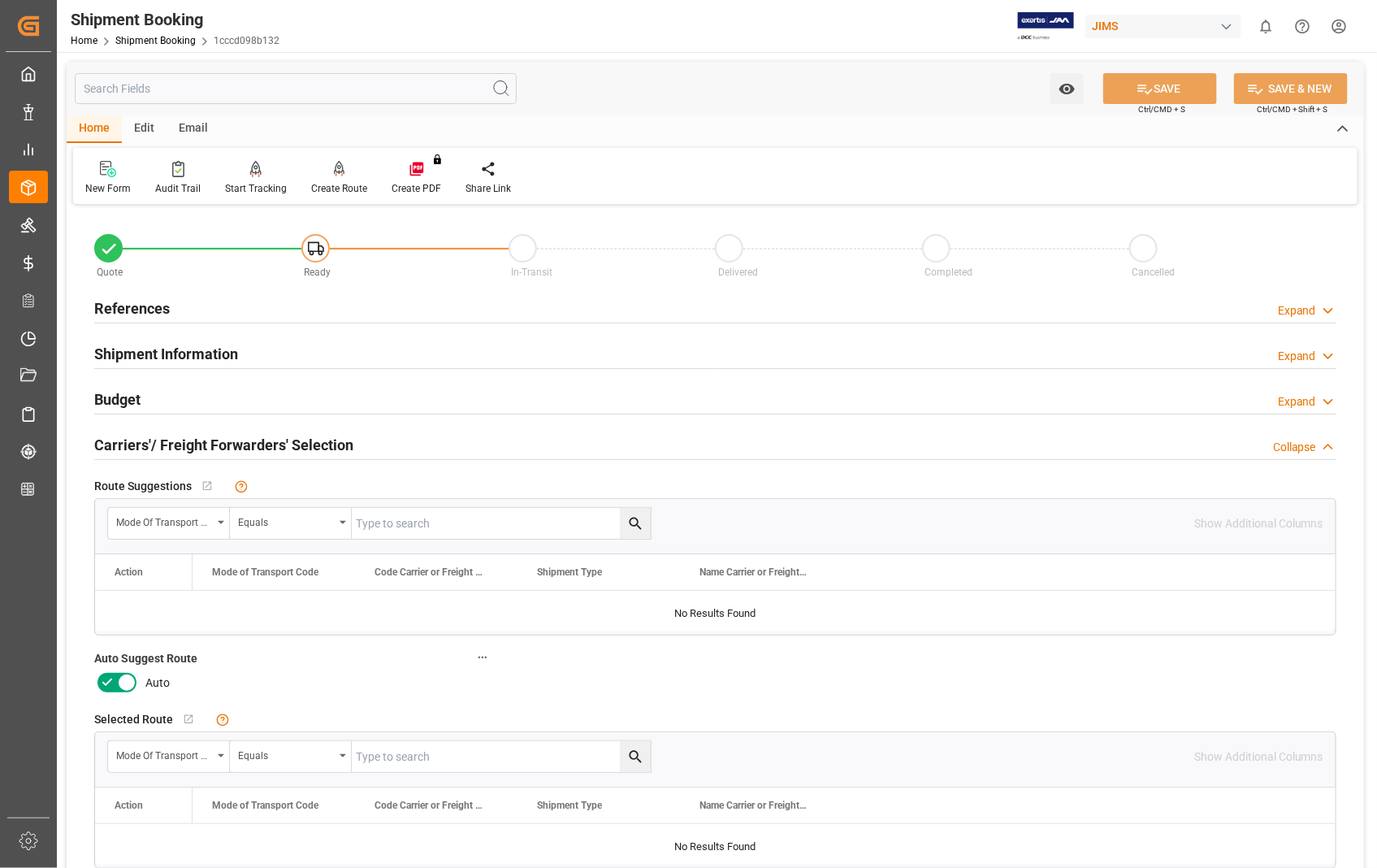
click at [123, 677] on icon at bounding box center [127, 683] width 20 height 20
click at [0, 0] on input "checkbox" at bounding box center [0, 0] width 0 height 0
click at [1180, 80] on button "SAVE" at bounding box center [1160, 88] width 114 height 31
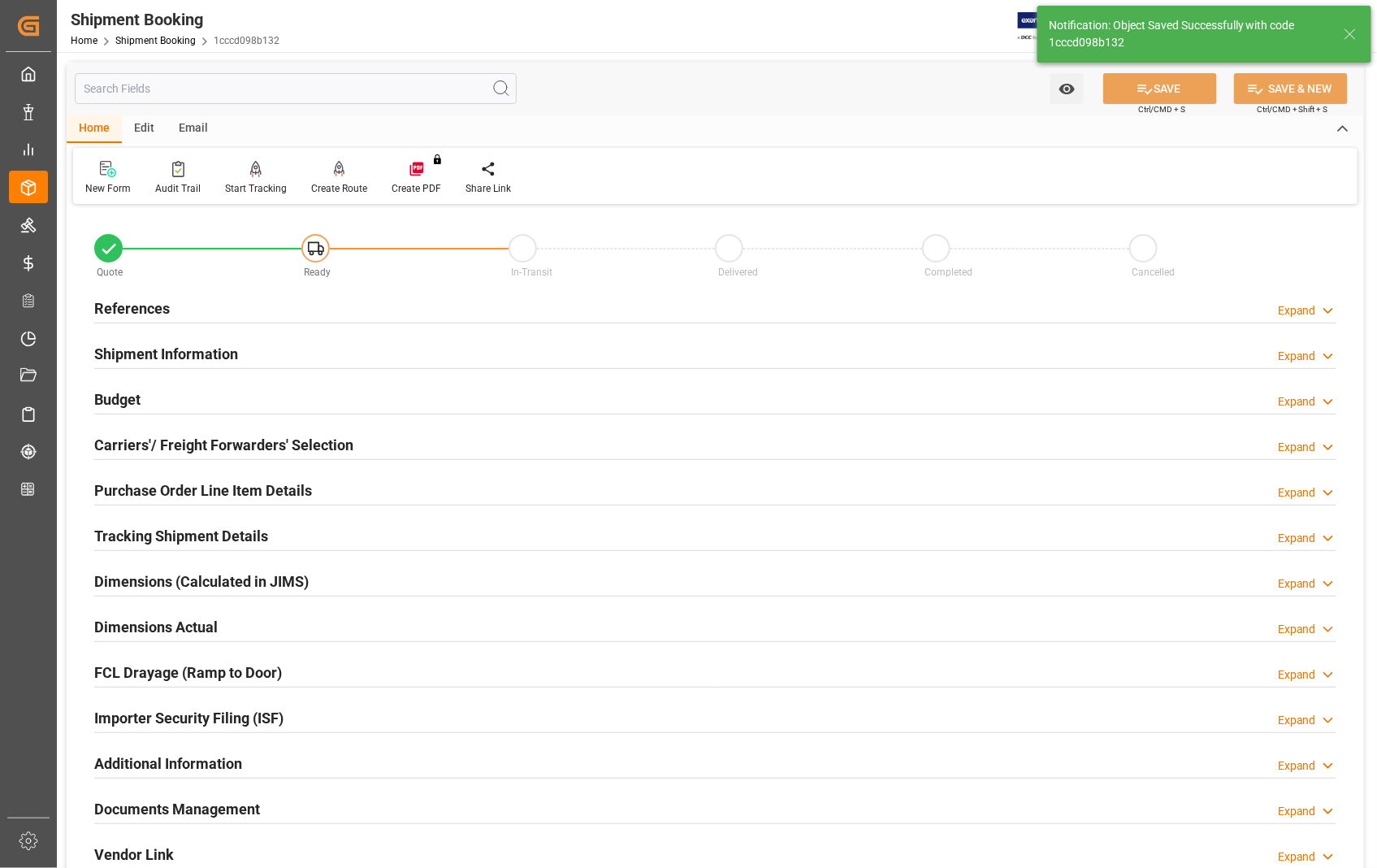
click at [142, 306] on h2 "References" at bounding box center [132, 308] width 76 height 22
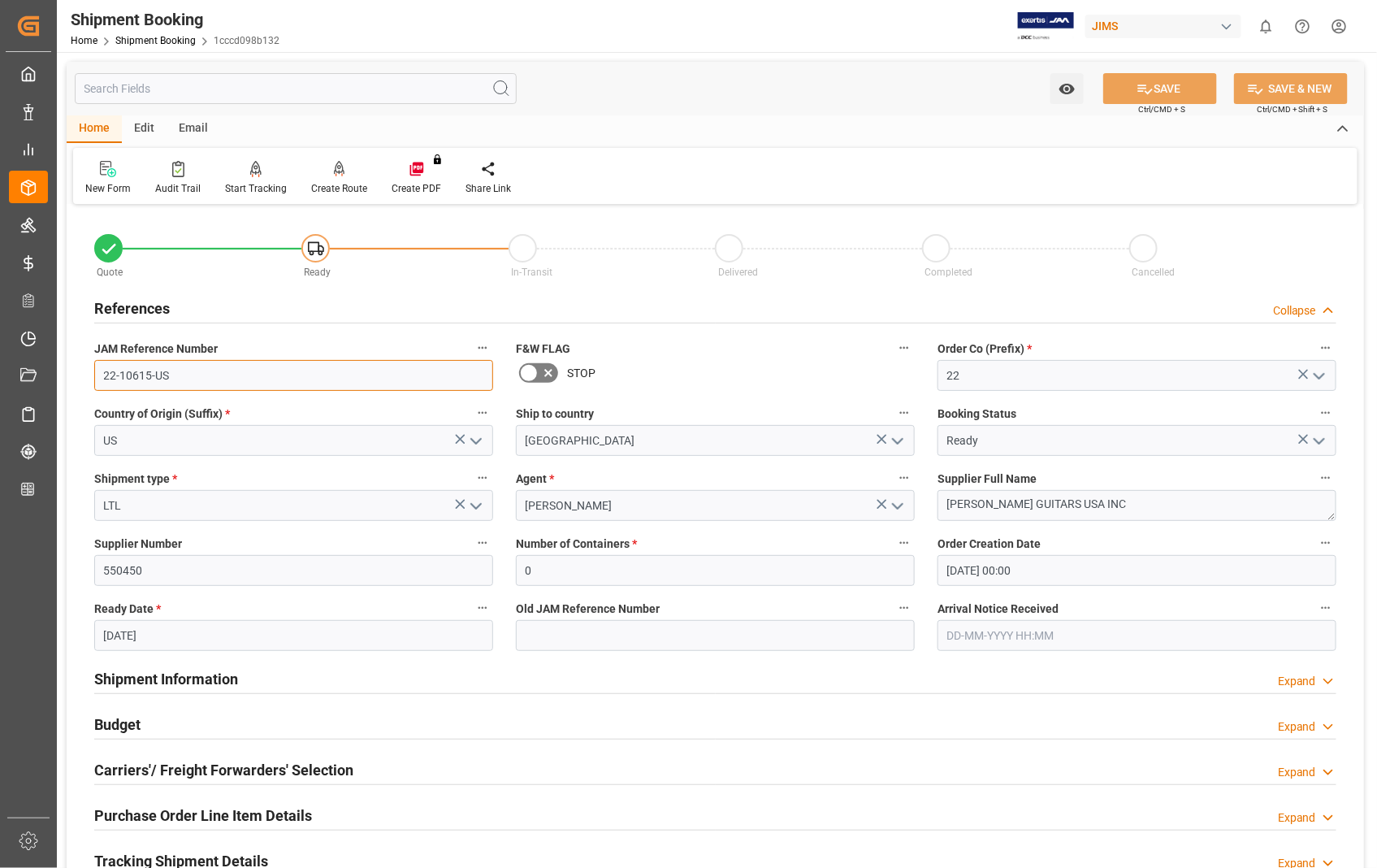
drag, startPoint x: 184, startPoint y: 375, endPoint x: 75, endPoint y: 372, distance: 109.0
click at [75, 372] on div "Quote Ready In-Transit Delivered Completed Cancelled References Collapse JAM Re…" at bounding box center [716, 713] width 1297 height 1010
